Goal: Navigation & Orientation: Find specific page/section

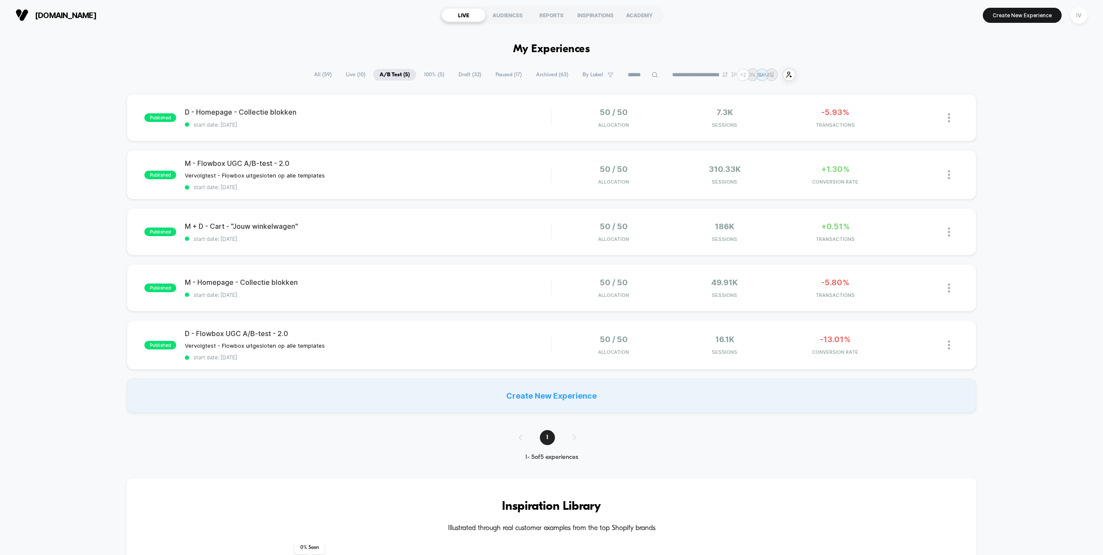
click at [464, 75] on span "Draft ( 32 )" at bounding box center [470, 75] width 36 height 12
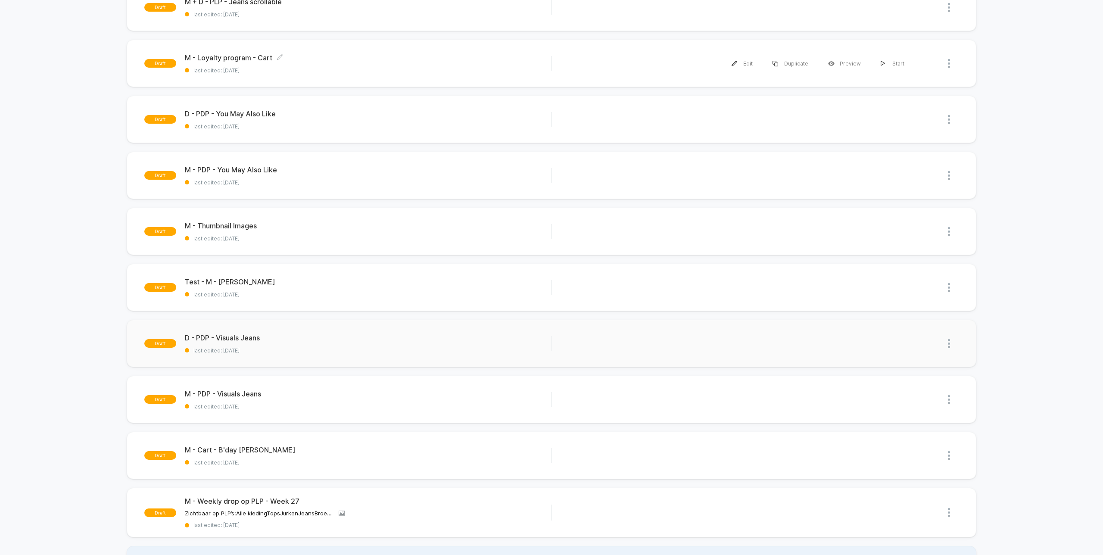
scroll to position [304, 0]
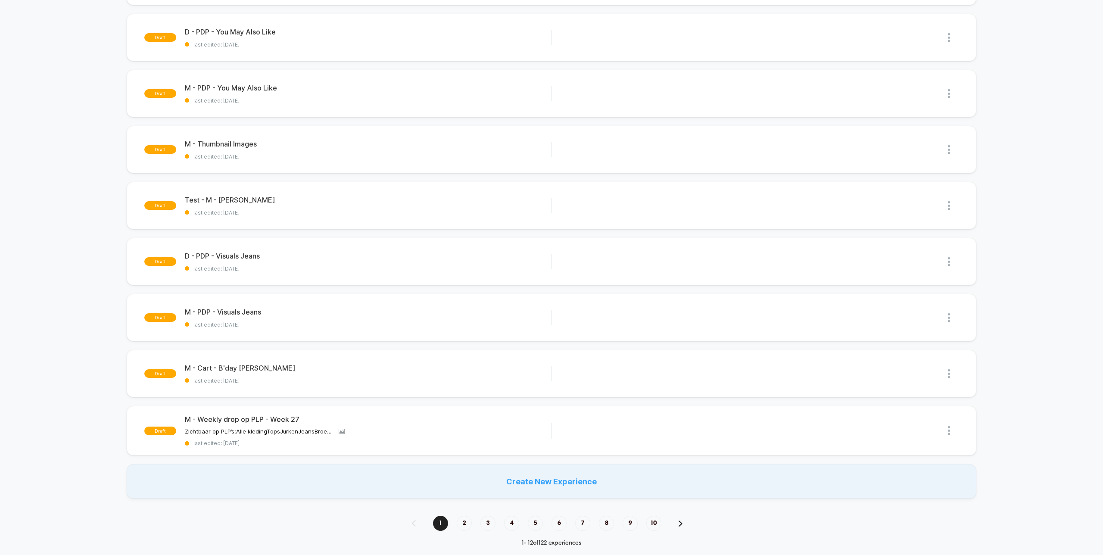
click at [458, 522] on span "2" at bounding box center [464, 523] width 15 height 15
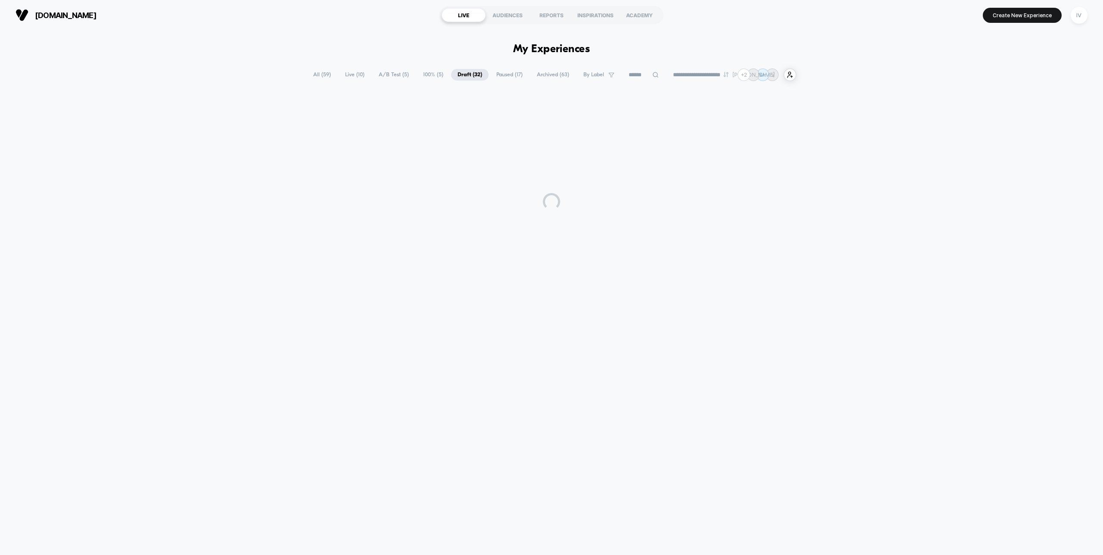
click at [465, 522] on div "**********" at bounding box center [551, 288] width 1103 height 516
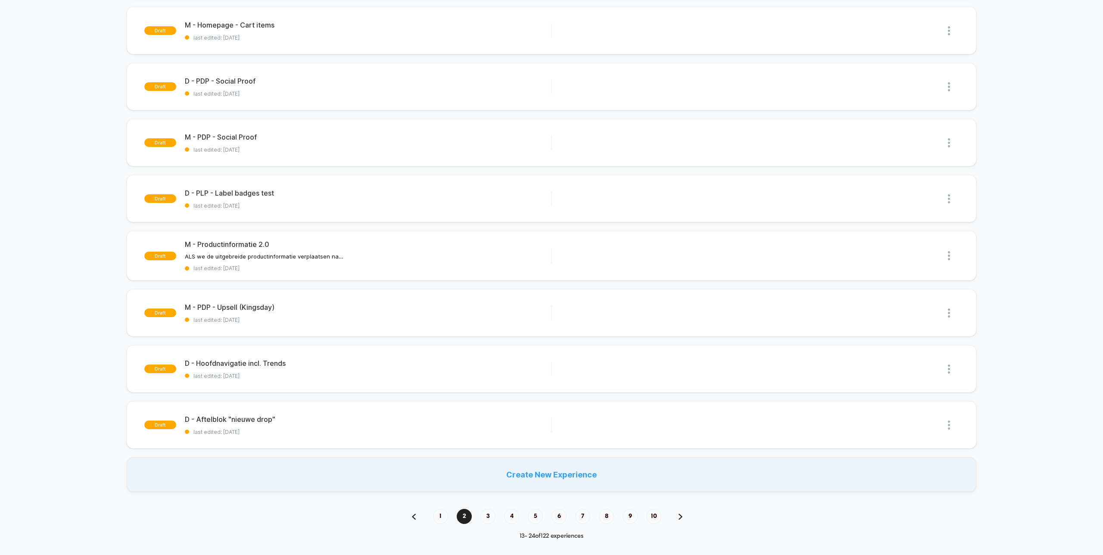
scroll to position [337, 0]
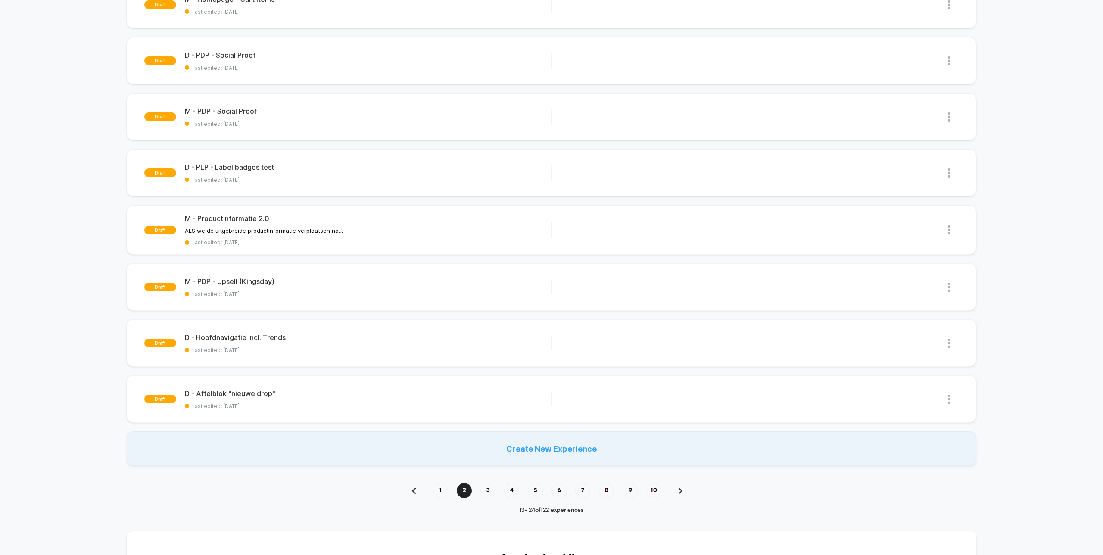
click at [480, 488] on div "1 2 3 4 5 6 7 8 9 10" at bounding box center [551, 490] width 296 height 15
click at [485, 489] on span "3" at bounding box center [487, 490] width 15 height 15
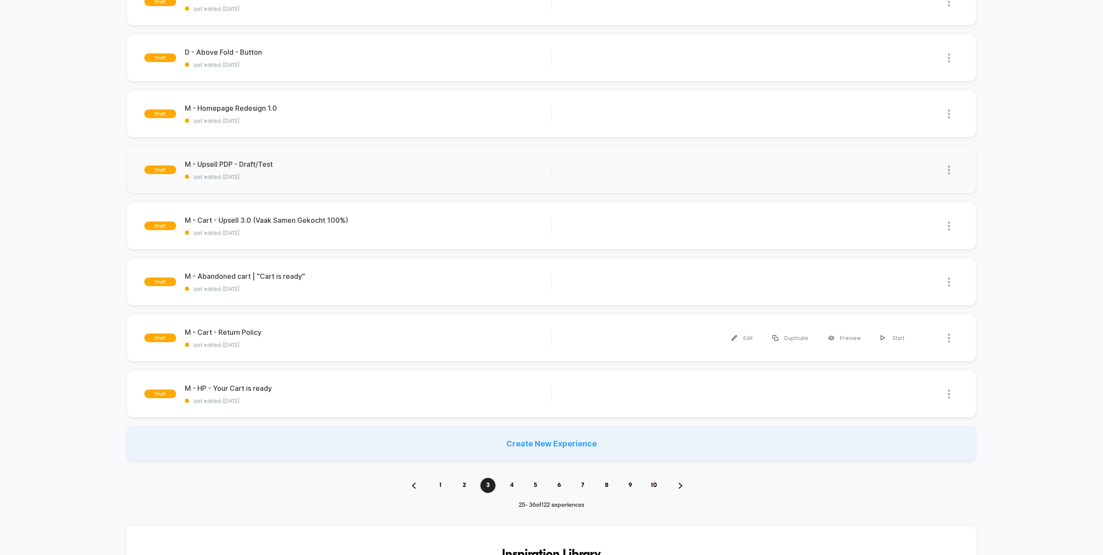
scroll to position [166, 0]
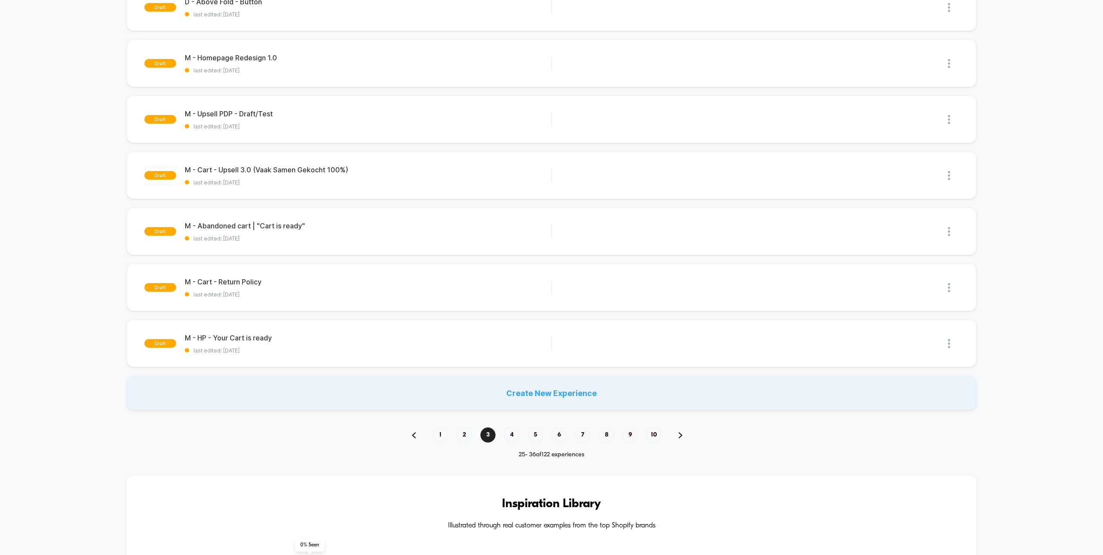
click at [509, 431] on span "4" at bounding box center [511, 434] width 15 height 15
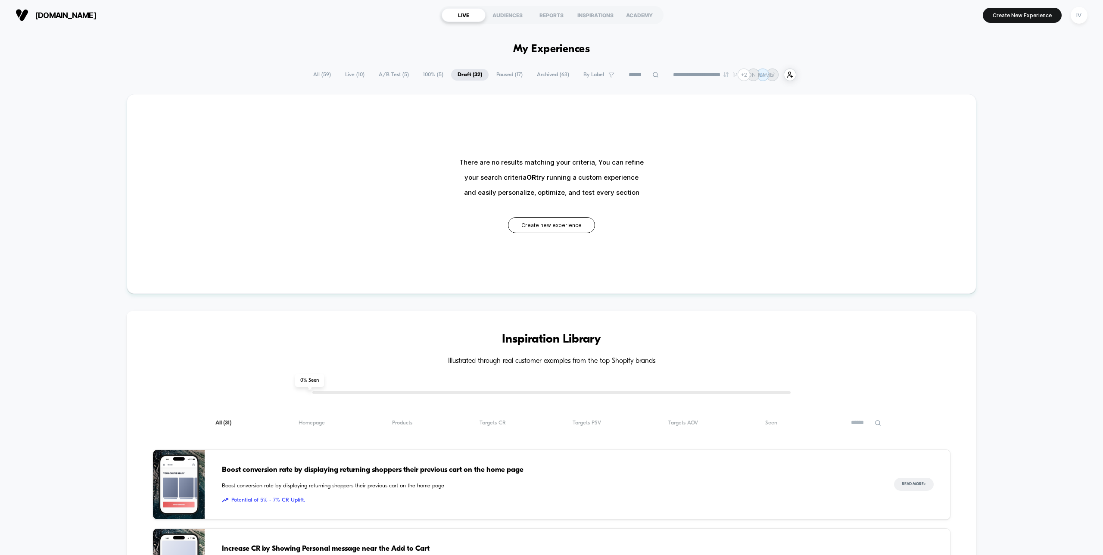
click at [422, 75] on span "100% ( 5 )" at bounding box center [433, 75] width 33 height 12
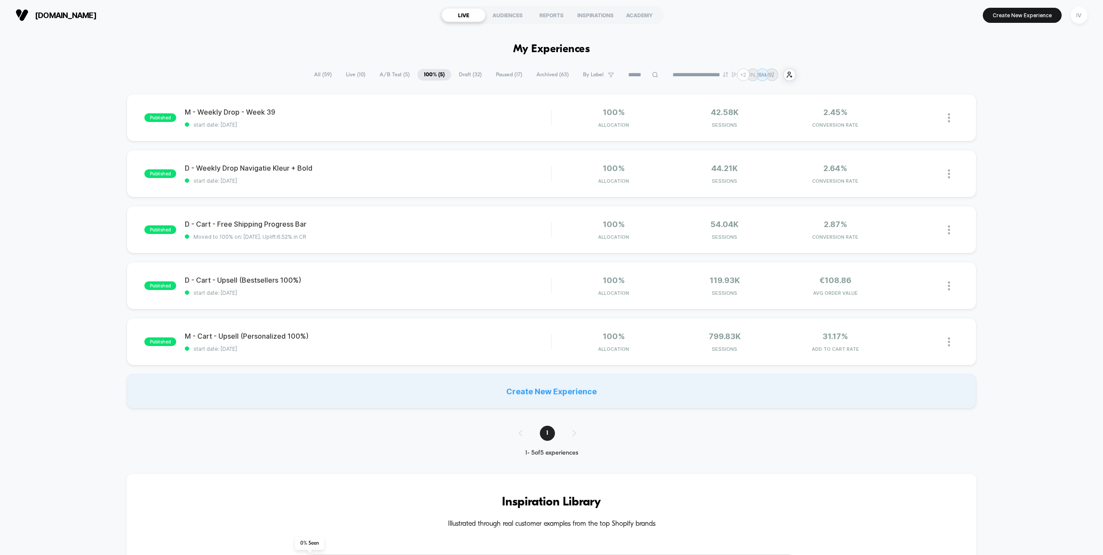
click at [459, 75] on span "Draft ( 32 )" at bounding box center [470, 75] width 36 height 12
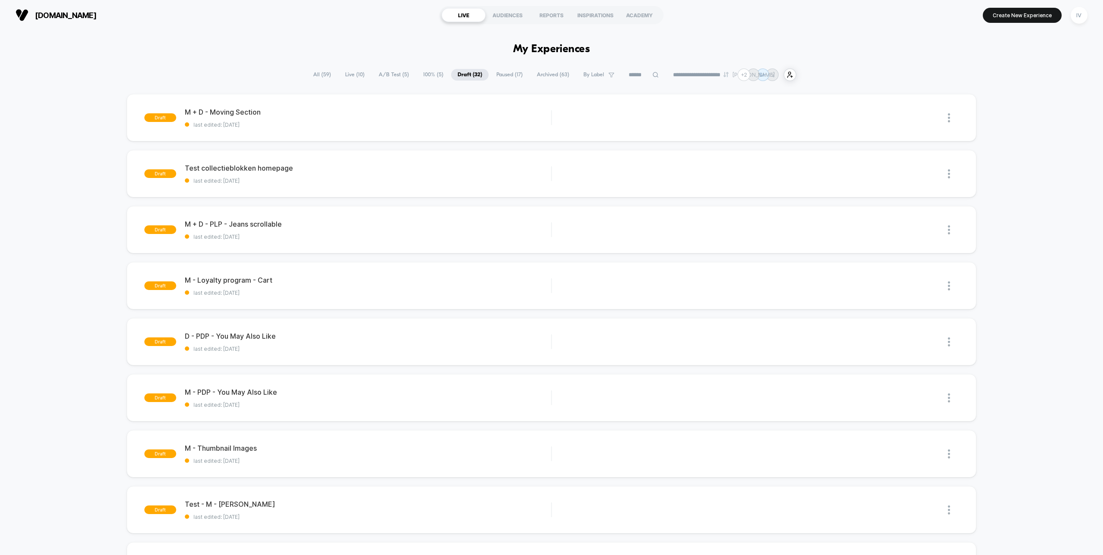
click at [496, 76] on span "Paused ( 17 )" at bounding box center [509, 75] width 39 height 12
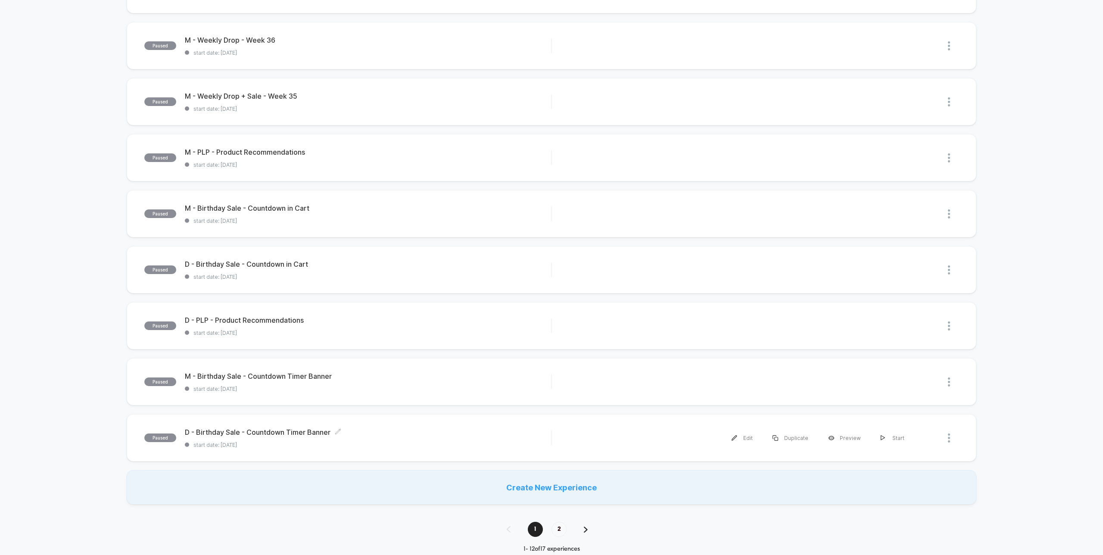
scroll to position [306, 0]
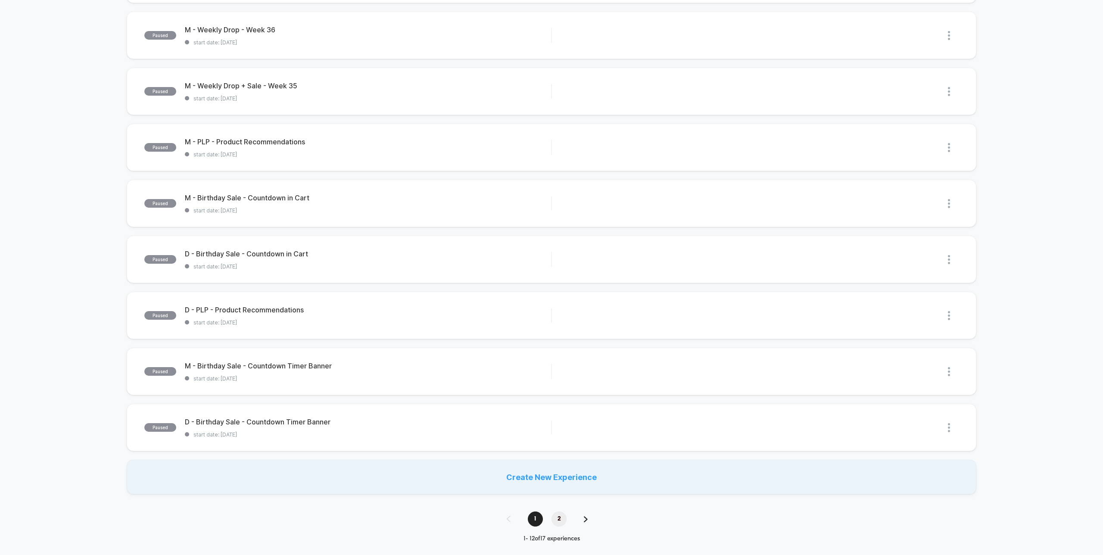
click at [559, 518] on span "2" at bounding box center [559, 518] width 15 height 15
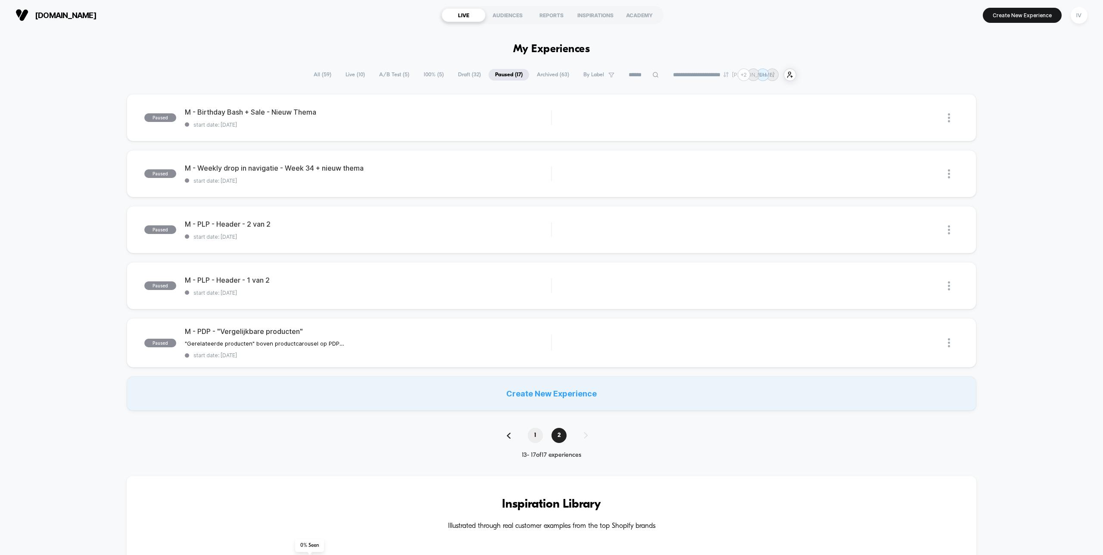
click at [536, 432] on span "1" at bounding box center [535, 435] width 15 height 15
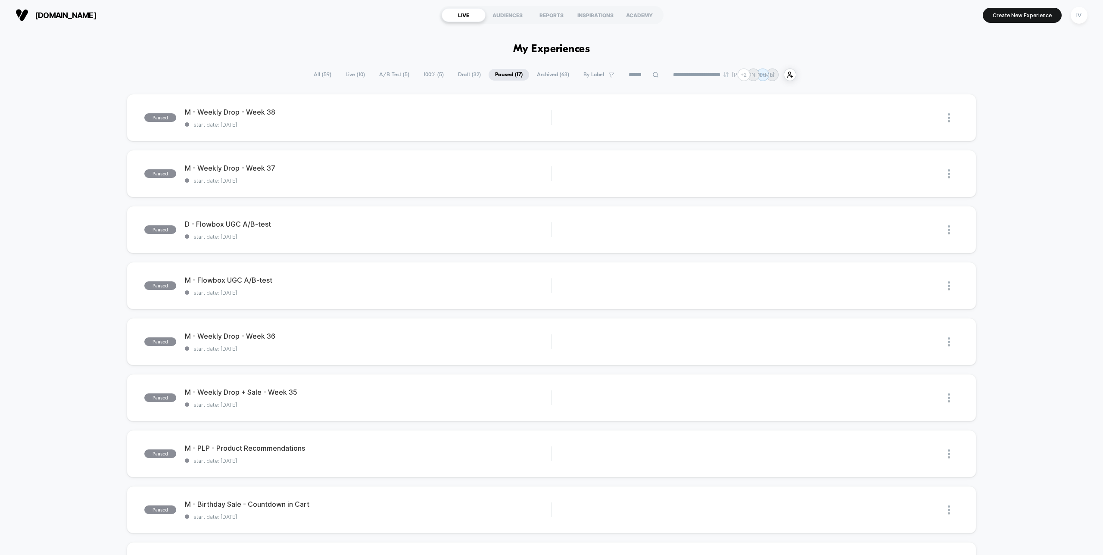
click at [535, 79] on span "Archived ( 63 )" at bounding box center [552, 75] width 45 height 12
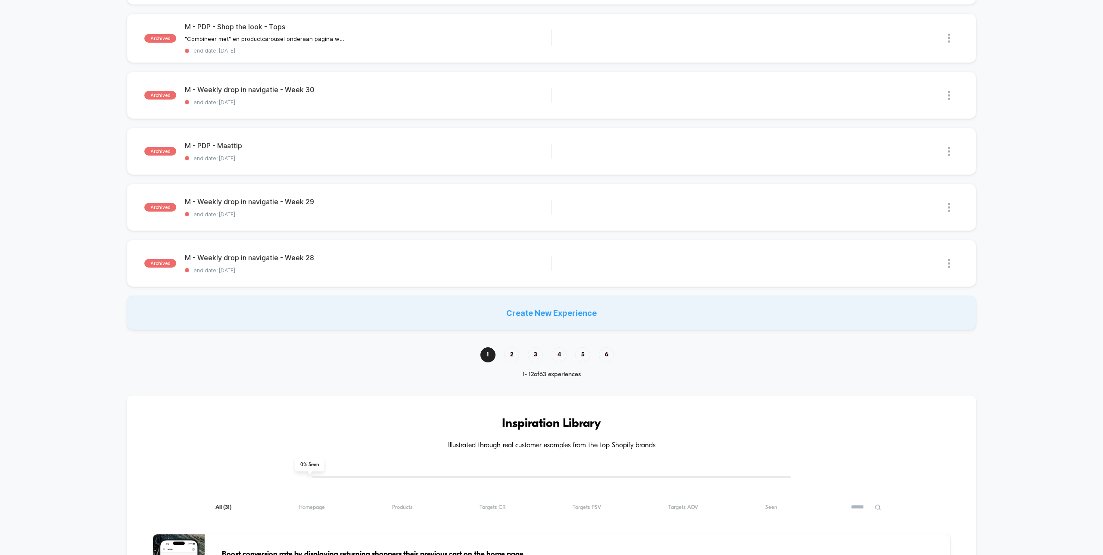
scroll to position [558, 0]
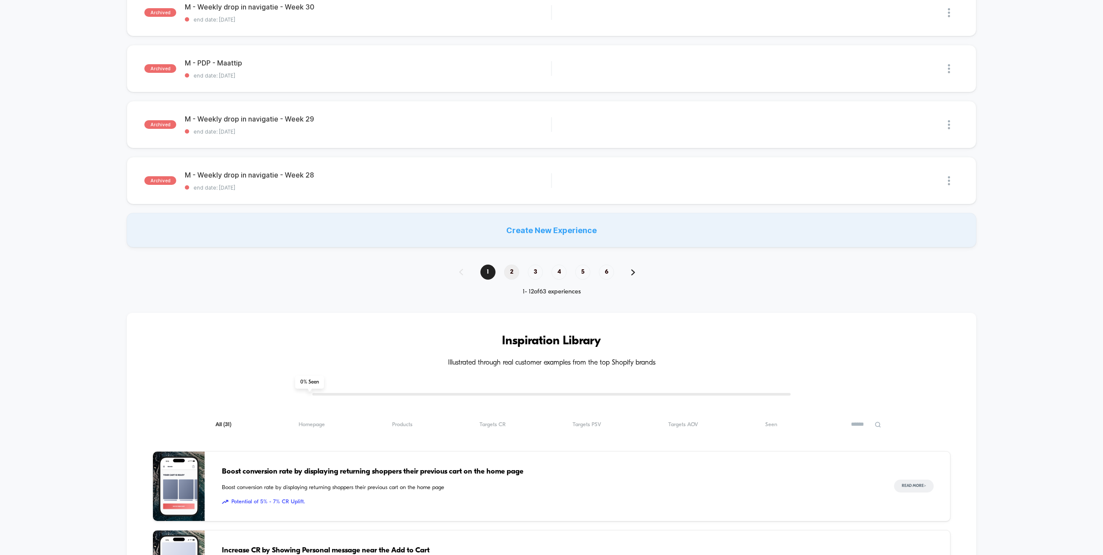
click at [514, 272] on span "2" at bounding box center [511, 272] width 15 height 15
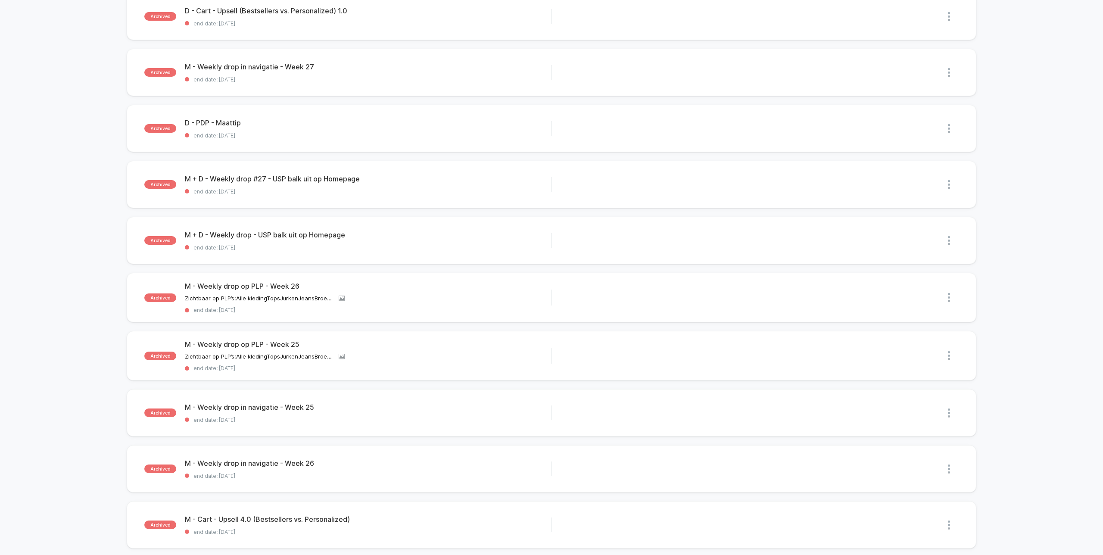
scroll to position [320, 0]
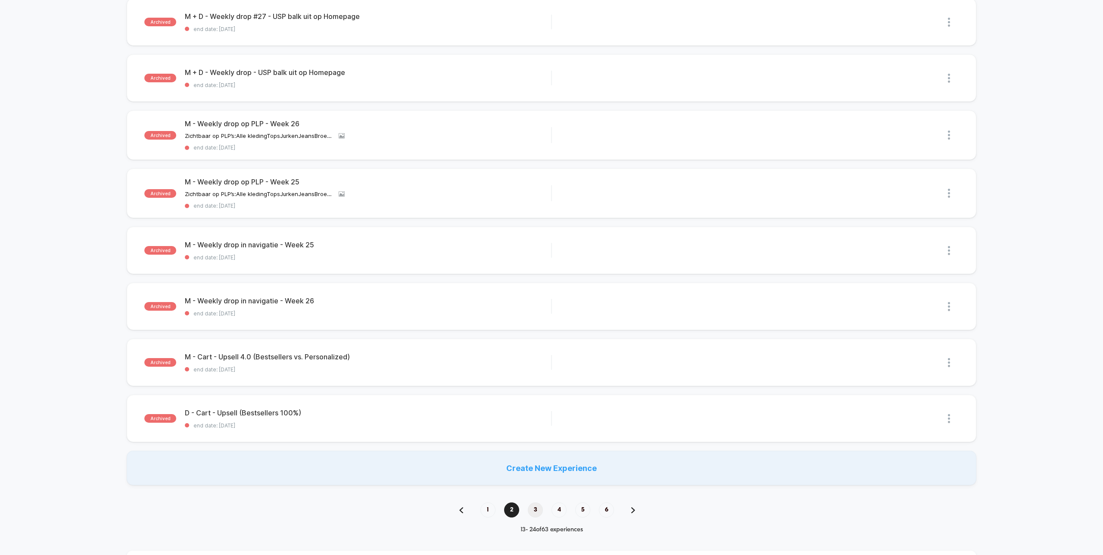
click at [532, 511] on span "3" at bounding box center [535, 509] width 15 height 15
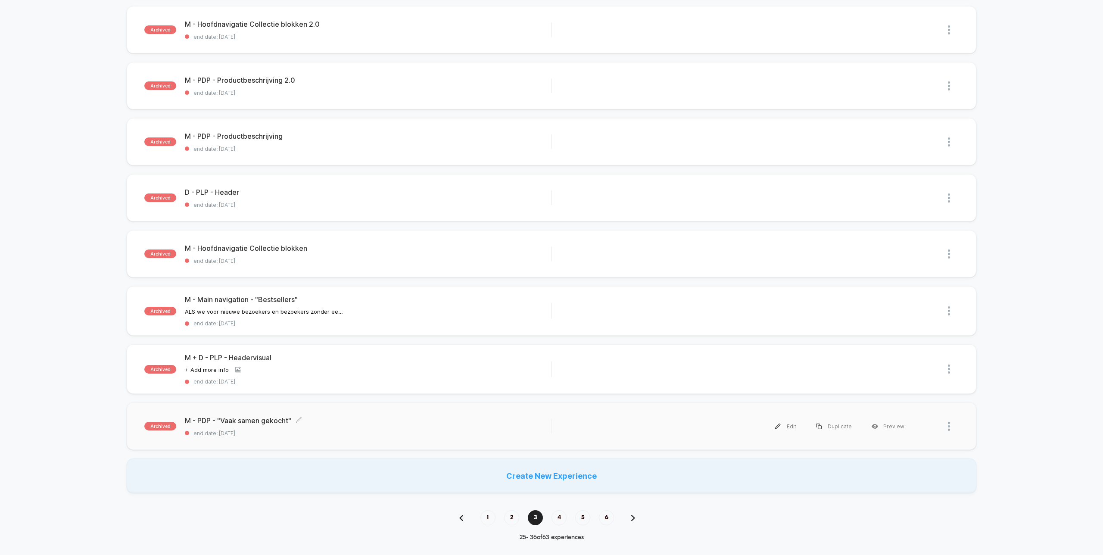
scroll to position [347, 0]
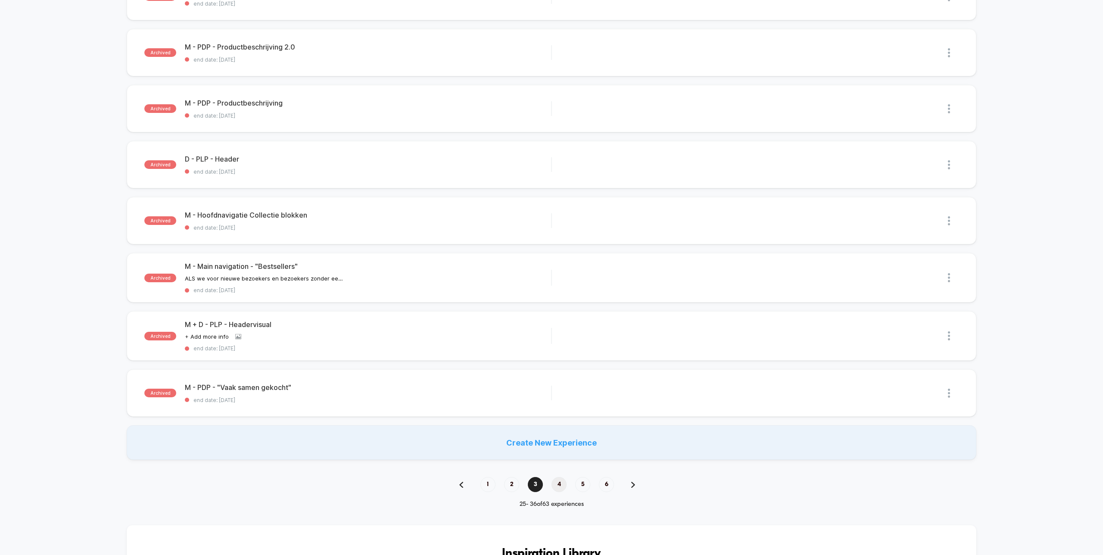
click at [554, 485] on span "4" at bounding box center [559, 484] width 15 height 15
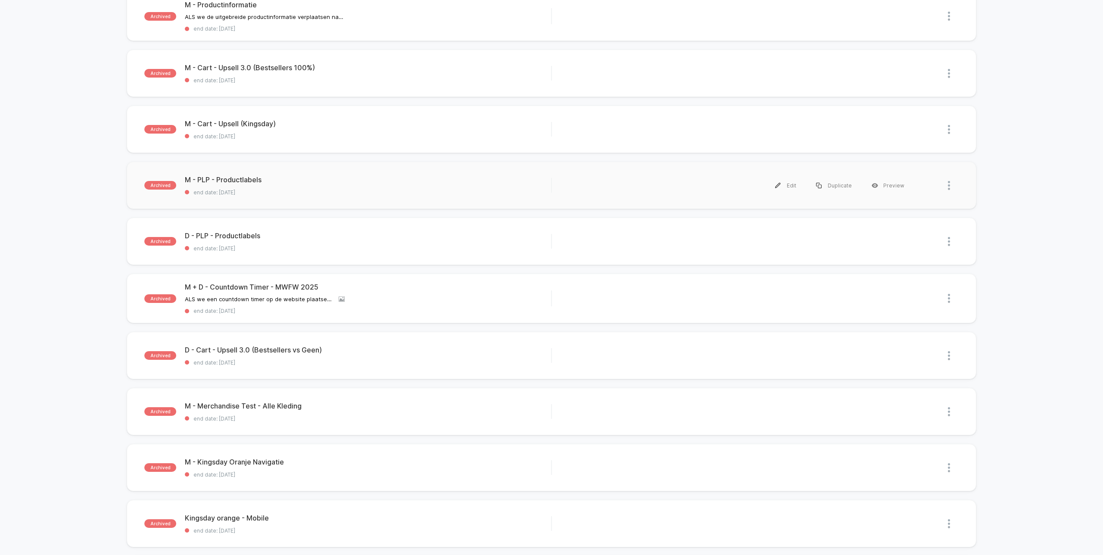
scroll to position [323, 0]
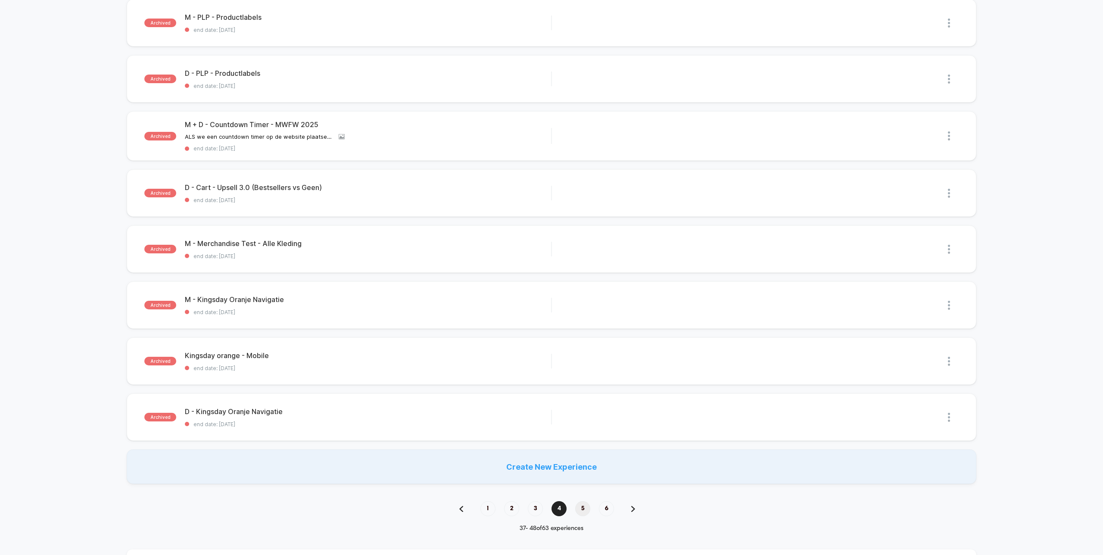
click at [580, 506] on span "5" at bounding box center [582, 508] width 15 height 15
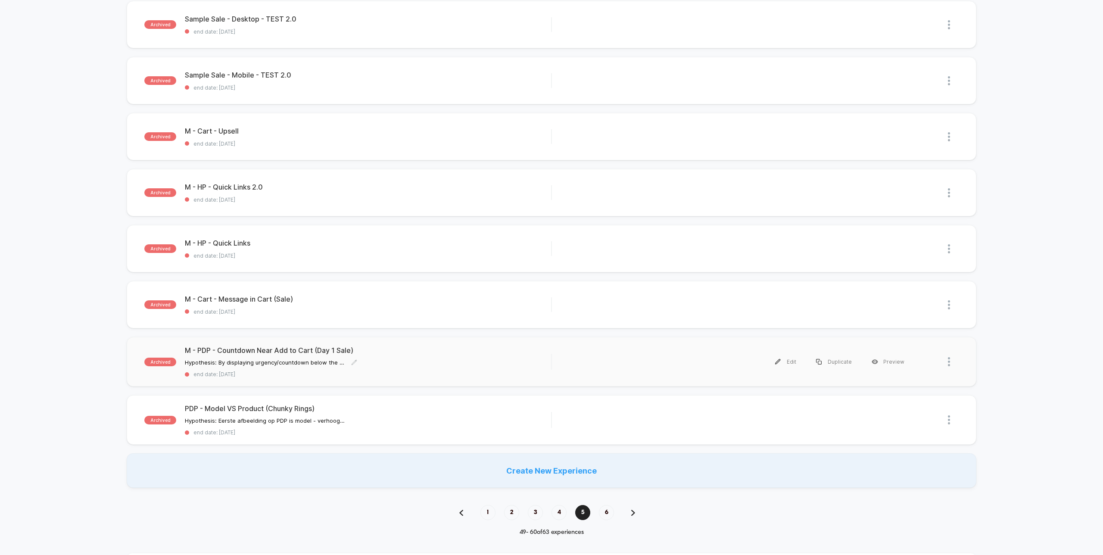
scroll to position [365, 0]
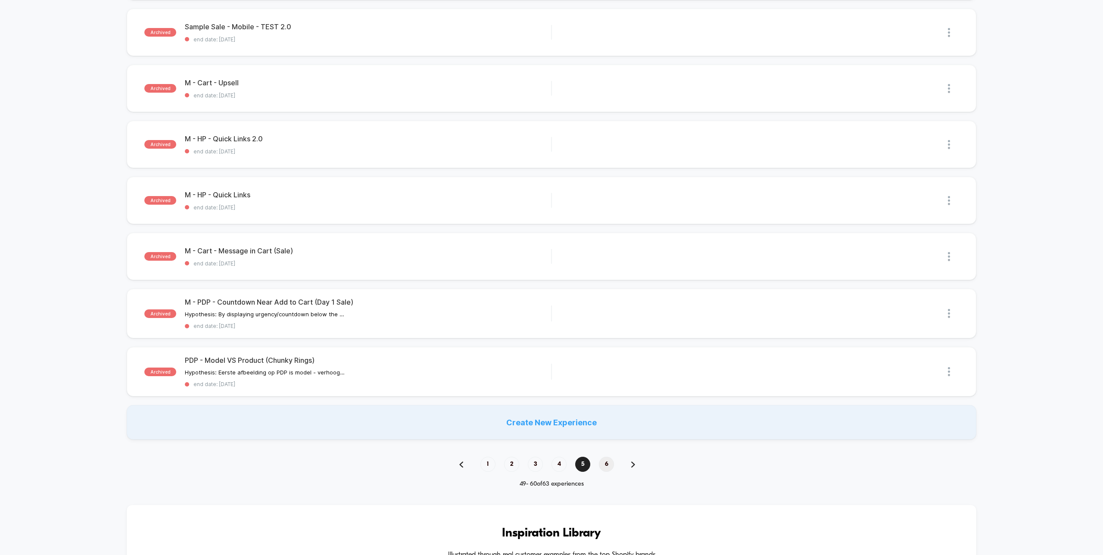
click at [607, 462] on span "6" at bounding box center [606, 464] width 15 height 15
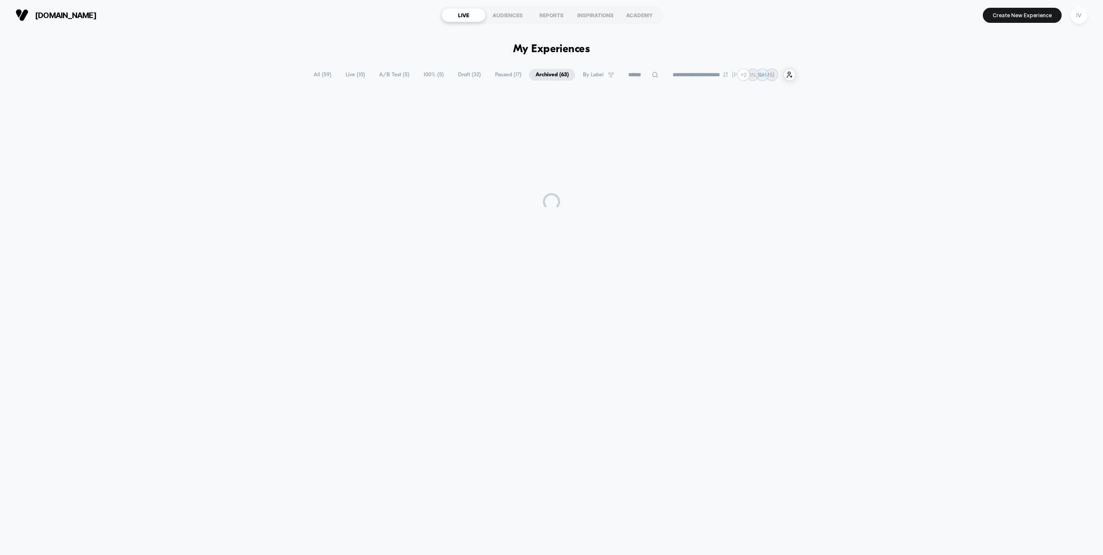
scroll to position [0, 0]
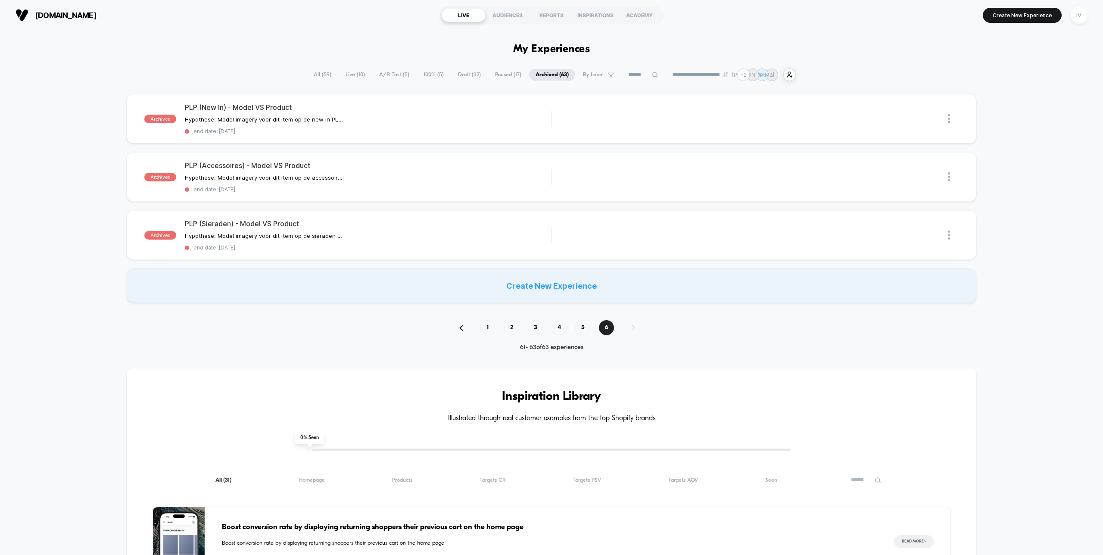
click at [579, 322] on span "5" at bounding box center [582, 327] width 15 height 15
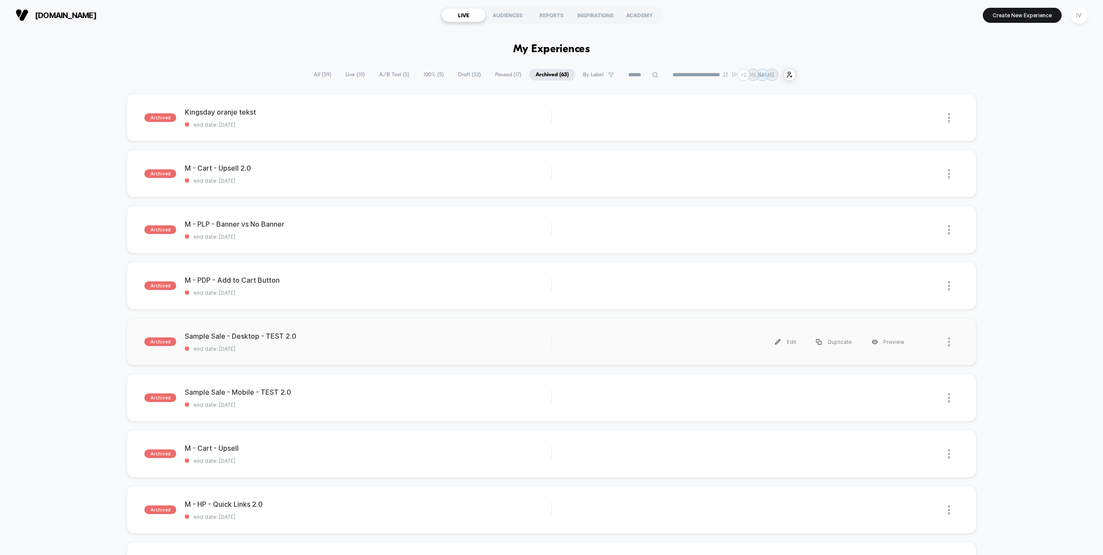
scroll to position [283, 0]
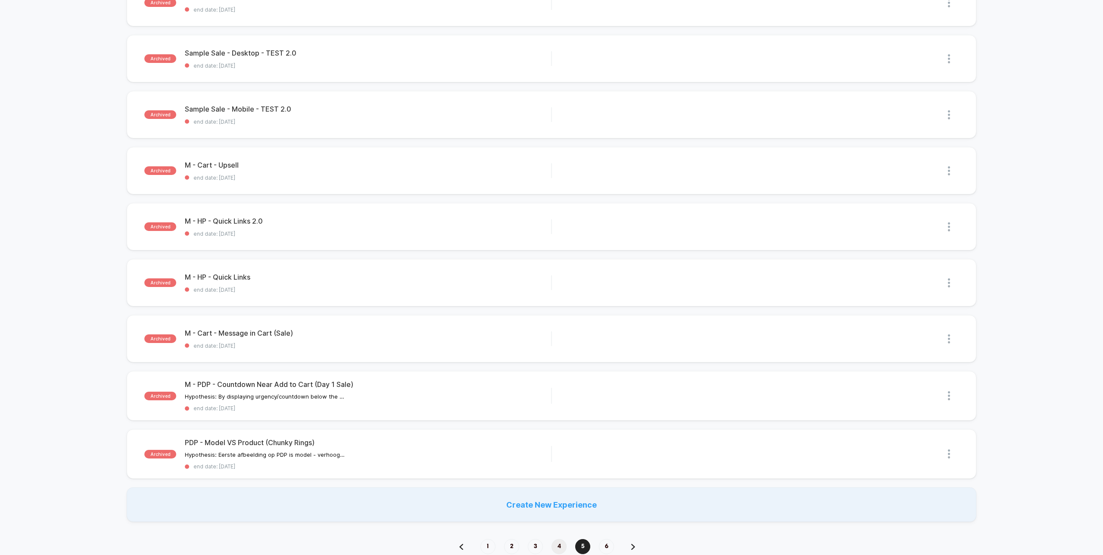
click at [563, 541] on span "4" at bounding box center [559, 546] width 15 height 15
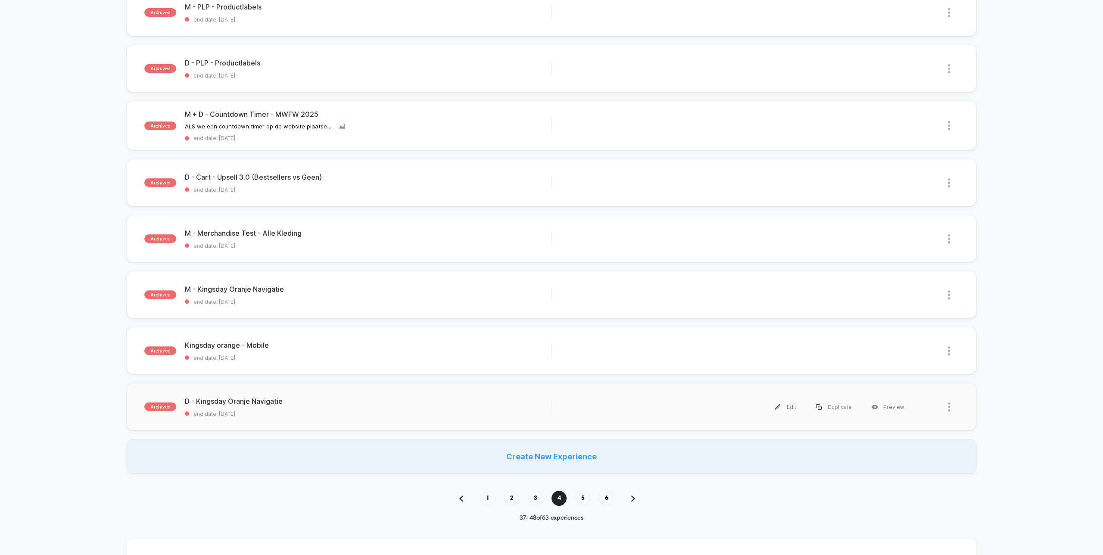
scroll to position [253, 0]
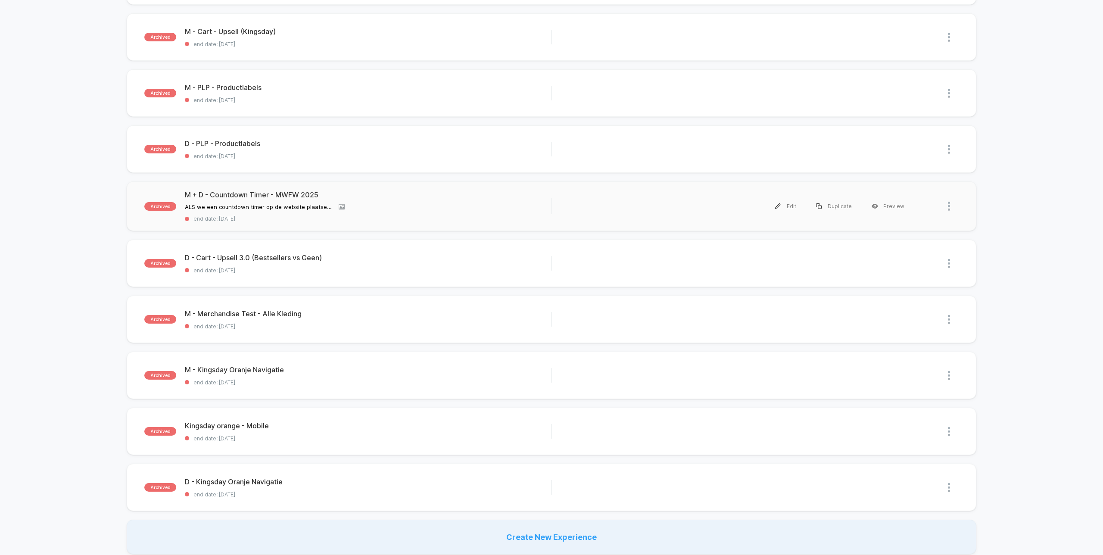
click at [425, 220] on div "archived M + D - Countdown Timer - MWFW 2025 ALS we een countdown timer op de w…" at bounding box center [551, 206] width 849 height 50
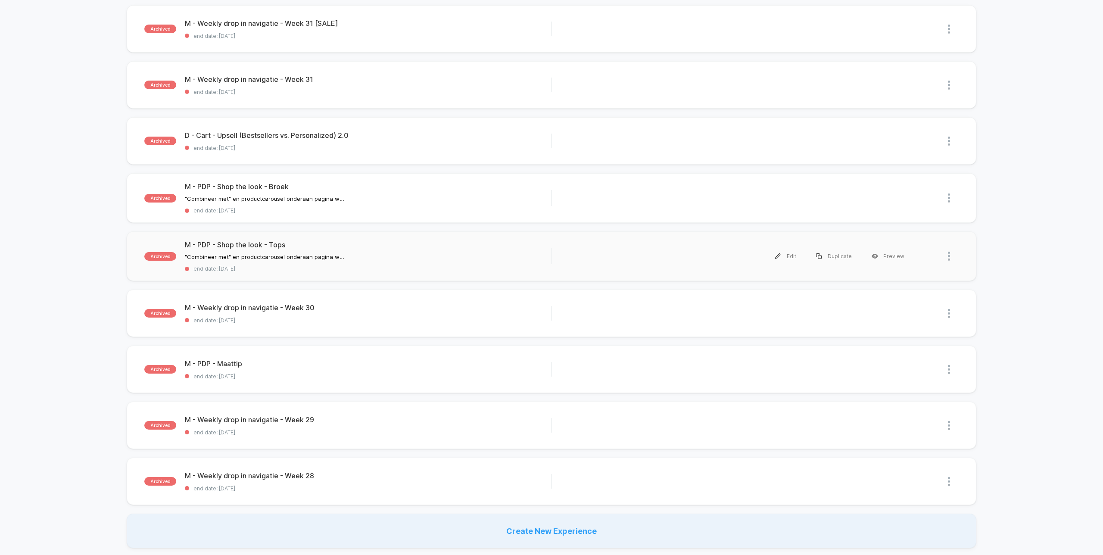
scroll to position [334, 0]
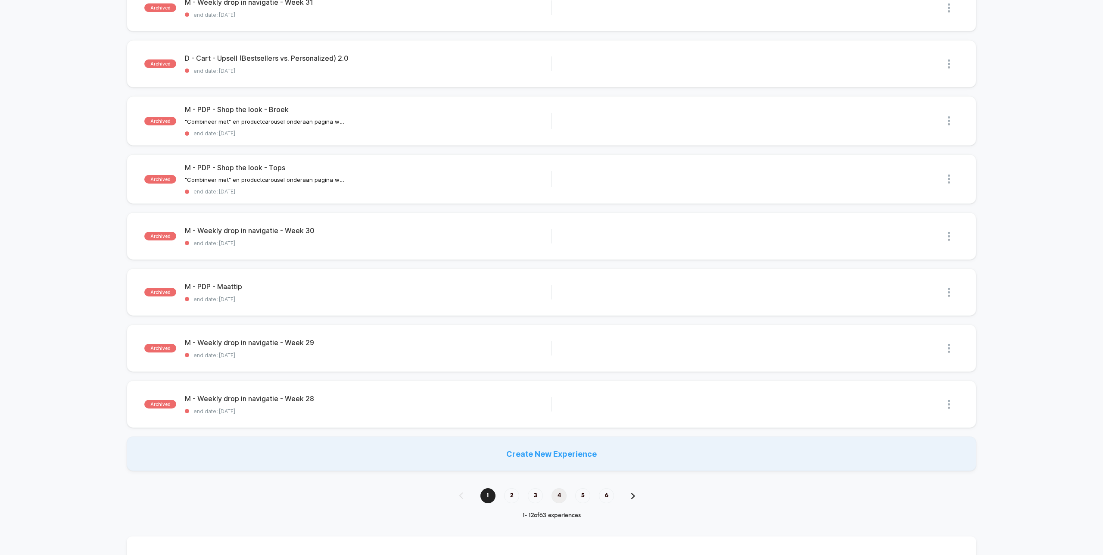
click at [565, 498] on span "4" at bounding box center [559, 495] width 15 height 15
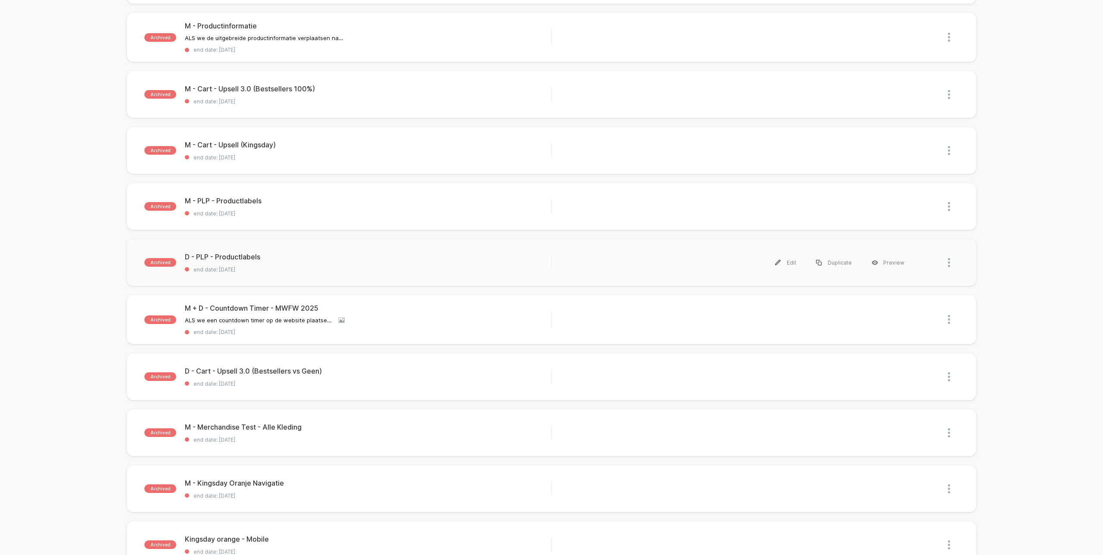
scroll to position [170, 0]
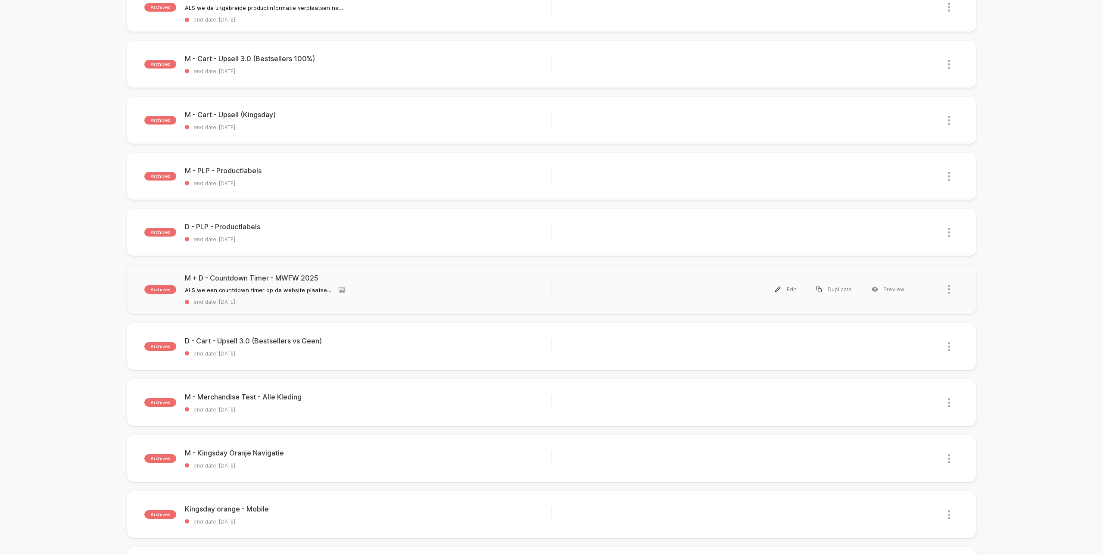
click at [947, 289] on div at bounding box center [936, 289] width 44 height 19
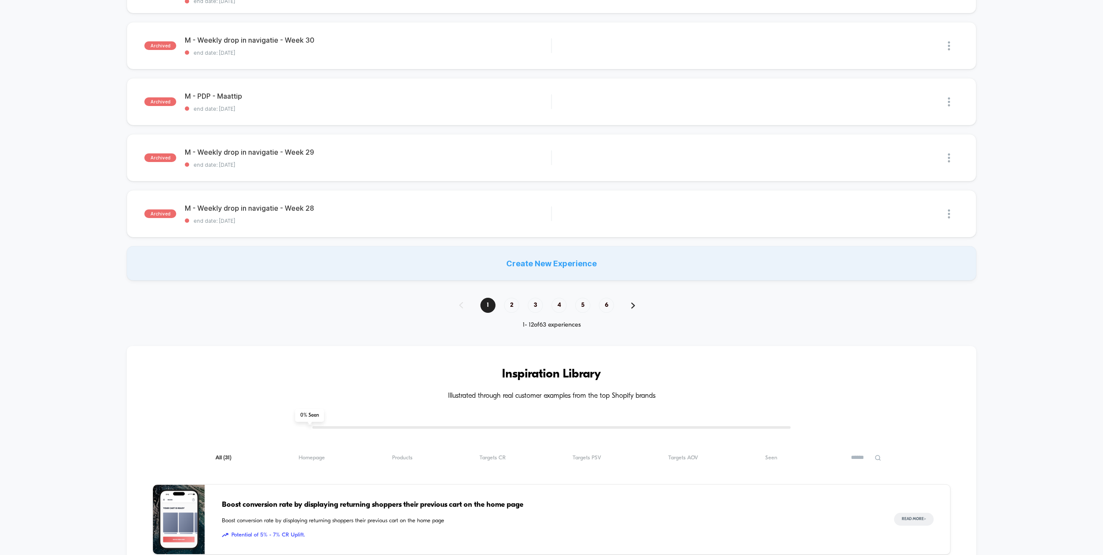
scroll to position [533, 0]
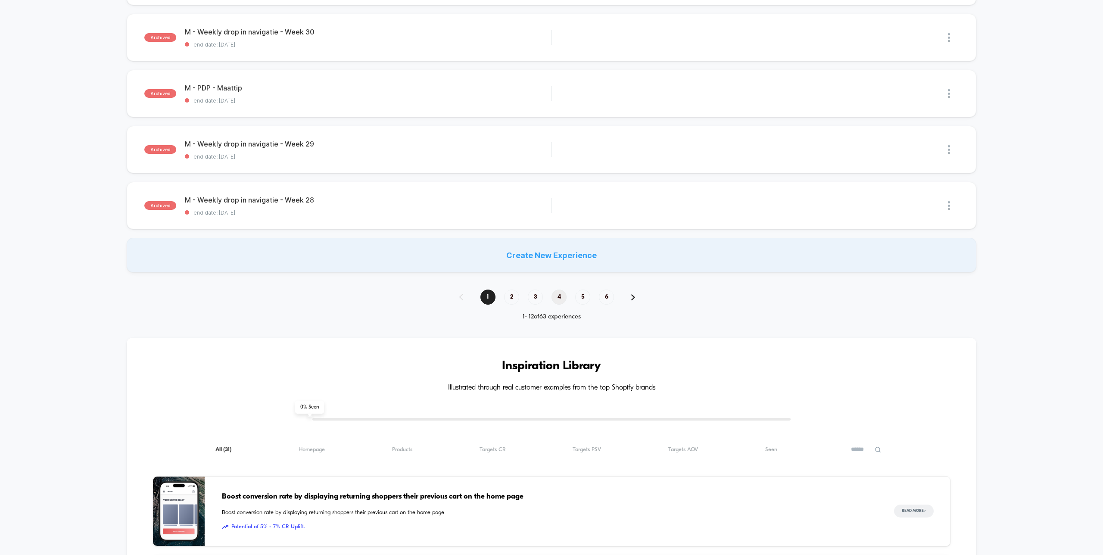
click at [566, 296] on span "4" at bounding box center [559, 297] width 15 height 15
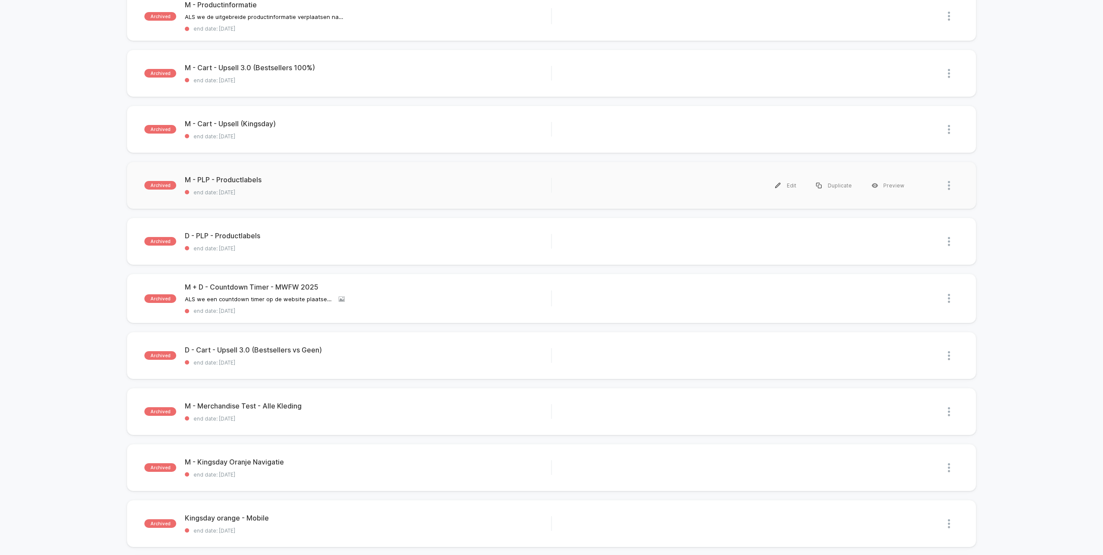
scroll to position [172, 0]
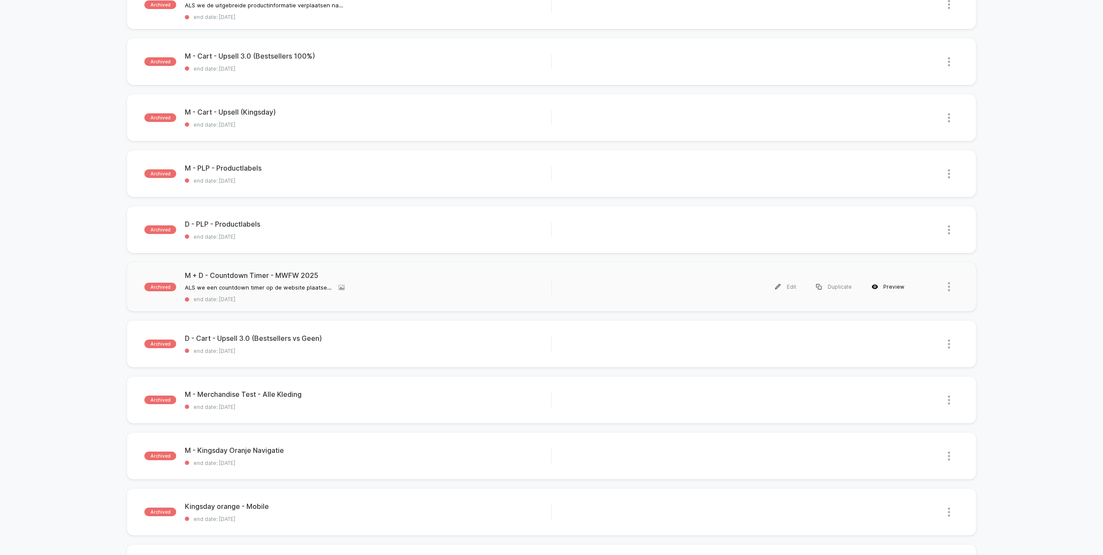
click at [891, 285] on div "Preview" at bounding box center [888, 286] width 53 height 19
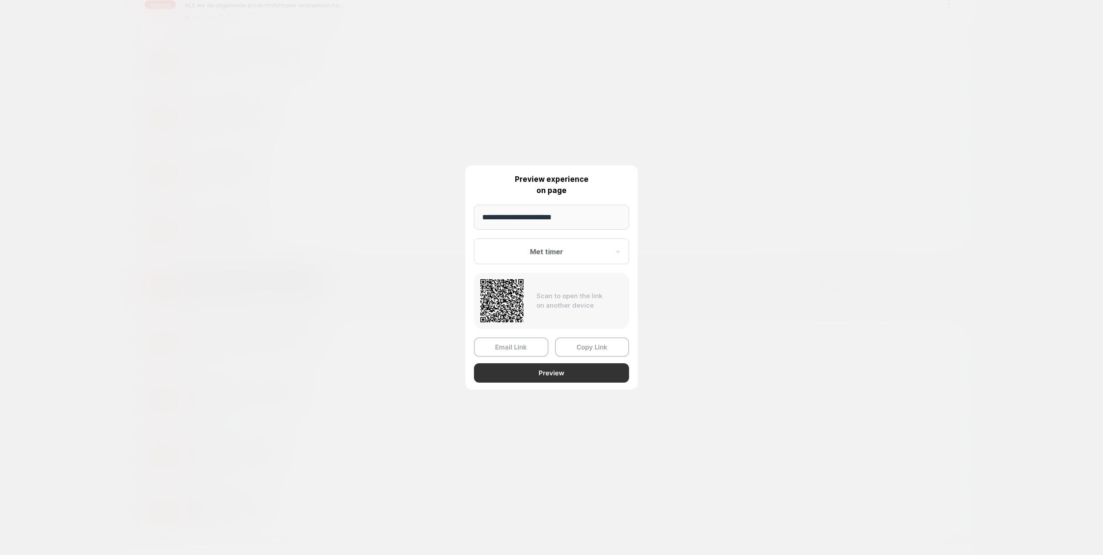
click at [562, 374] on button "Preview" at bounding box center [551, 372] width 155 height 19
